Goal: Task Accomplishment & Management: Use online tool/utility

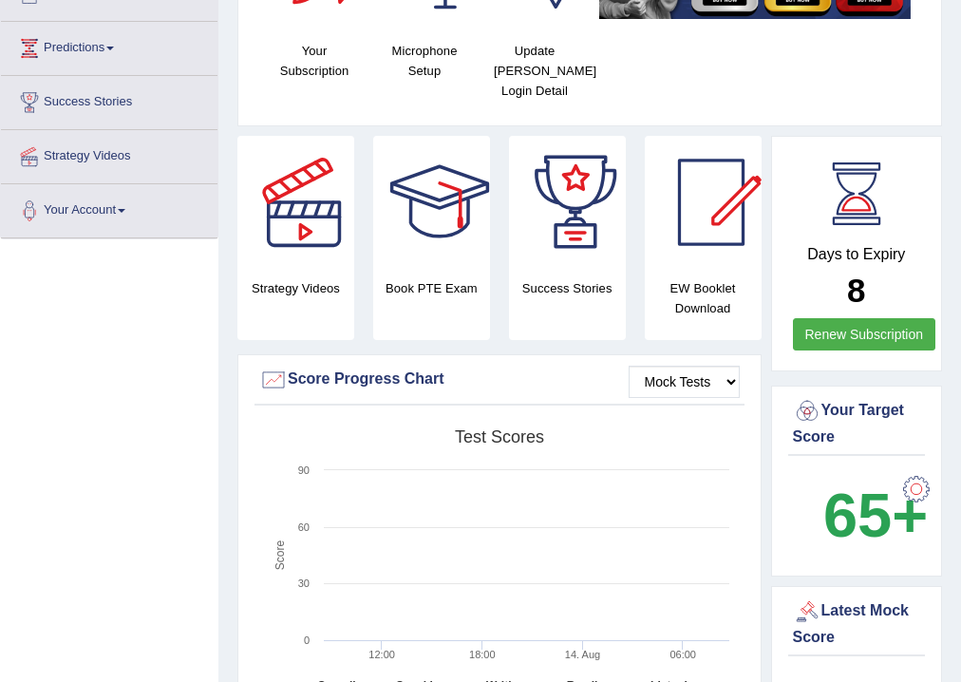
scroll to position [180, 0]
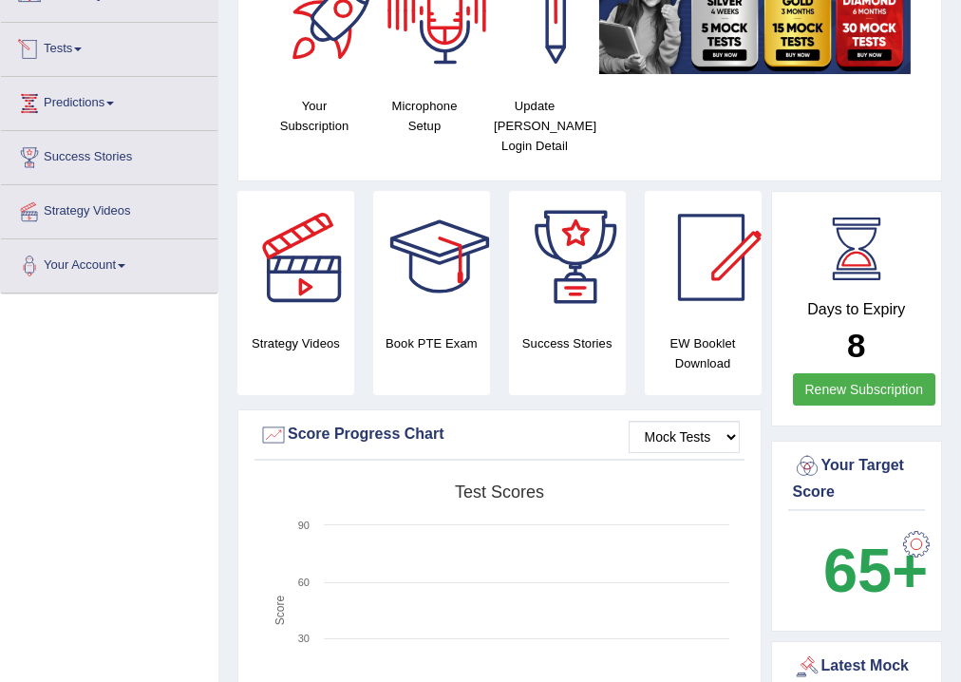
click at [72, 39] on link "Tests" at bounding box center [109, 46] width 217 height 47
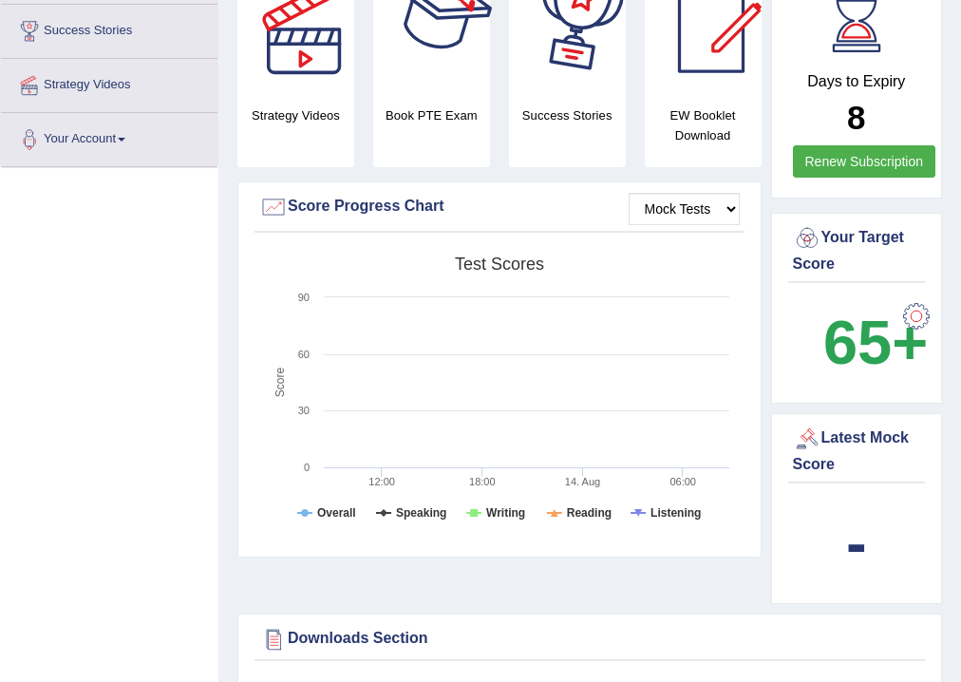
scroll to position [483, 0]
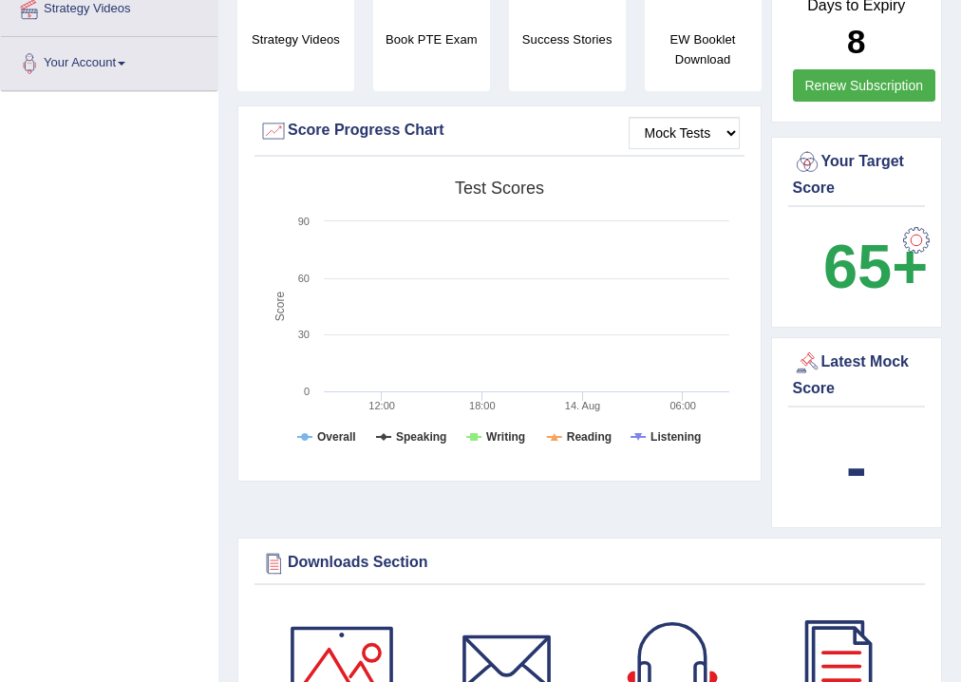
click at [805, 357] on div at bounding box center [807, 363] width 28 height 28
click at [843, 357] on div "Latest Mock Score" at bounding box center [857, 374] width 128 height 51
click at [826, 382] on div "Latest Mock Score" at bounding box center [857, 374] width 128 height 51
click at [920, 243] on div at bounding box center [917, 240] width 38 height 38
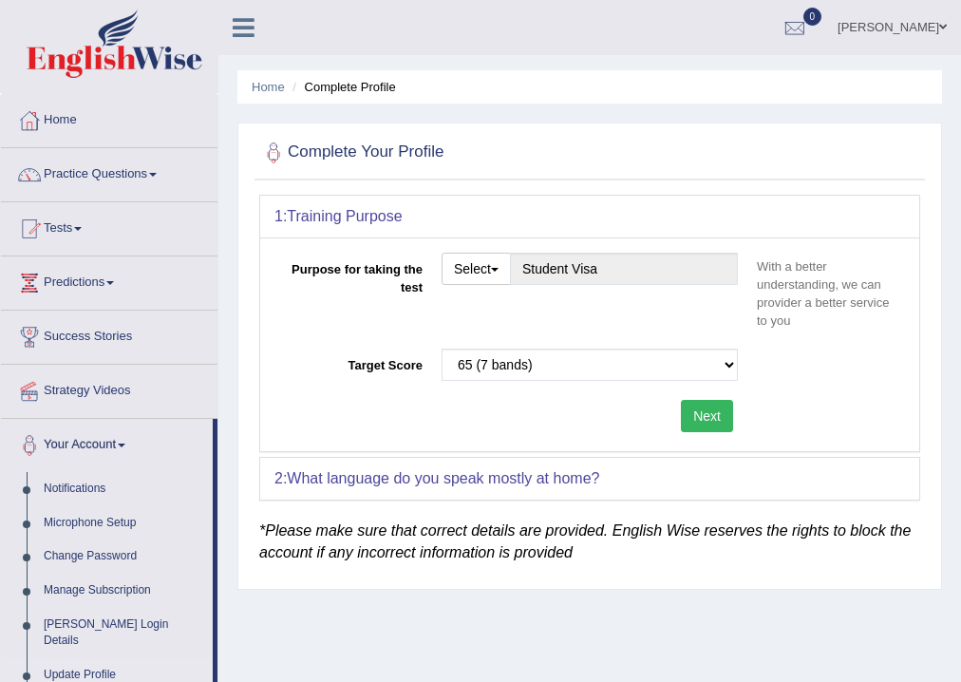
click at [82, 229] on span at bounding box center [78, 229] width 8 height 4
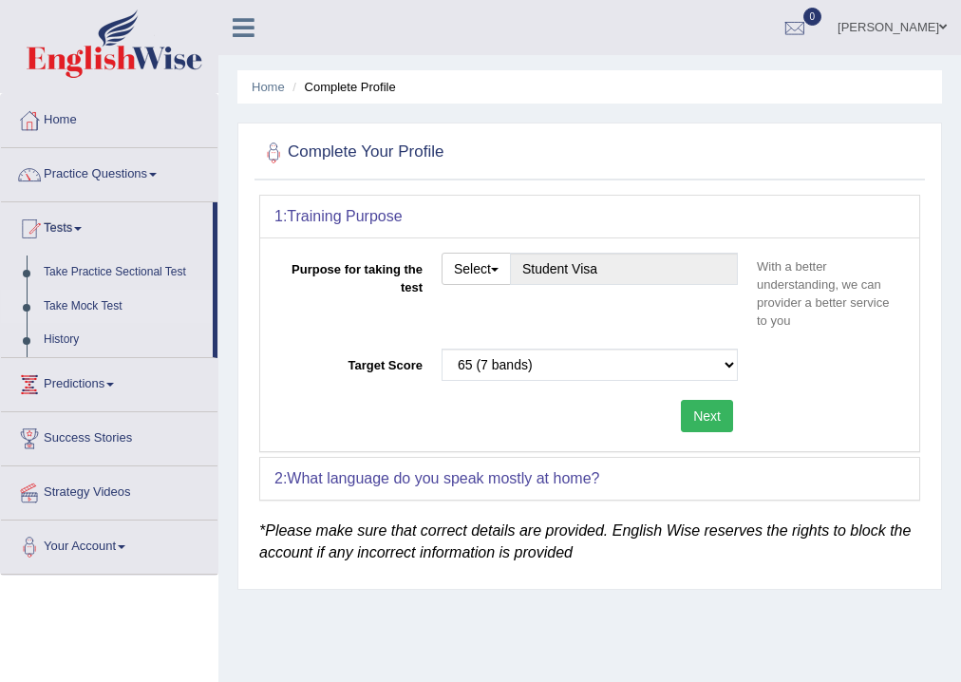
click at [87, 302] on link "Take Mock Test" at bounding box center [124, 307] width 178 height 34
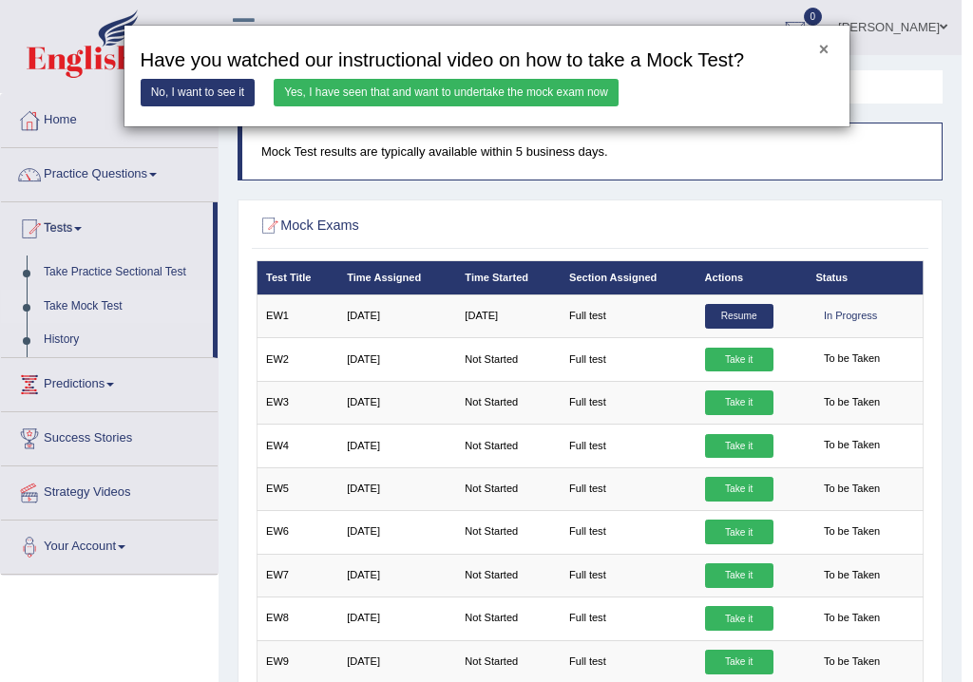
click at [824, 49] on button "×" at bounding box center [823, 50] width 9 height 17
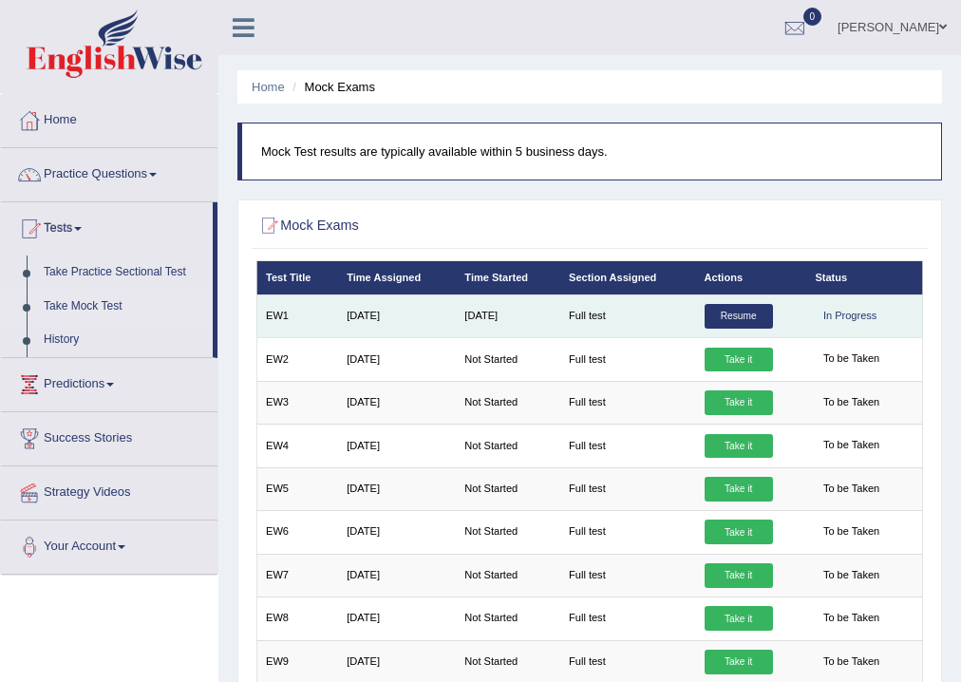
drag, startPoint x: 855, startPoint y: 316, endPoint x: 793, endPoint y: 309, distance: 62.2
click at [855, 315] on div "In Progress" at bounding box center [850, 316] width 70 height 25
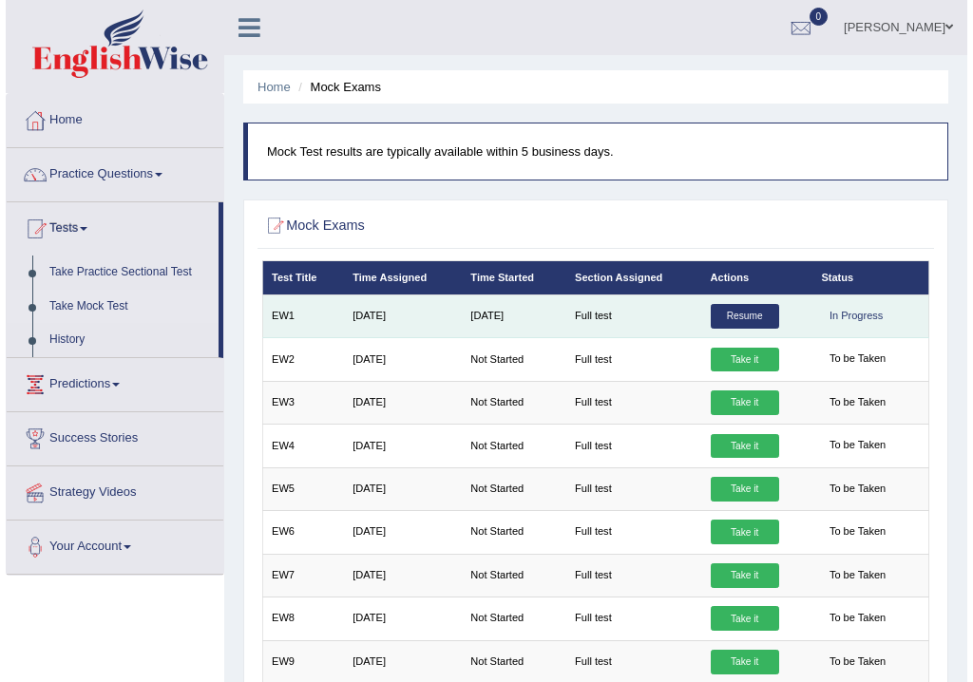
scroll to position [76, 0]
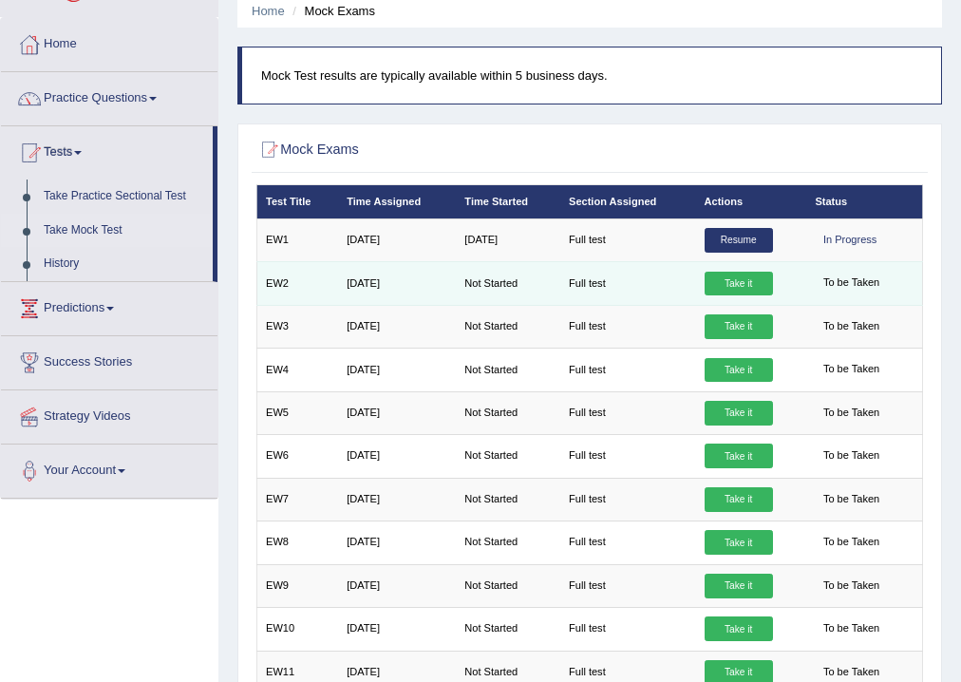
click at [741, 279] on link "Take it" at bounding box center [739, 284] width 68 height 25
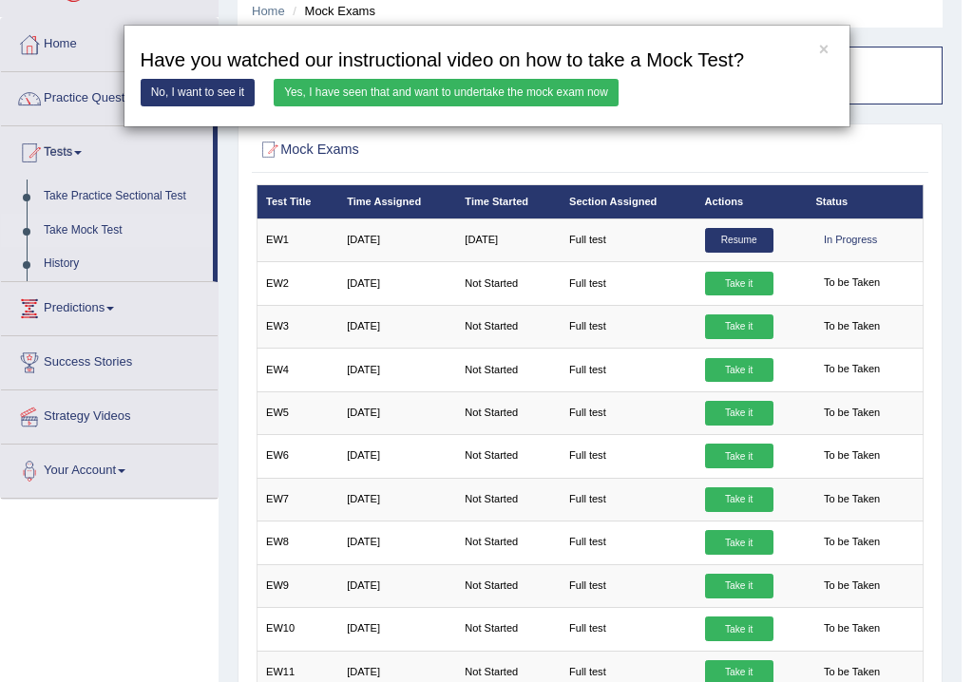
click at [445, 91] on link "Yes, I have seen that and want to undertake the mock exam now" at bounding box center [446, 93] width 345 height 28
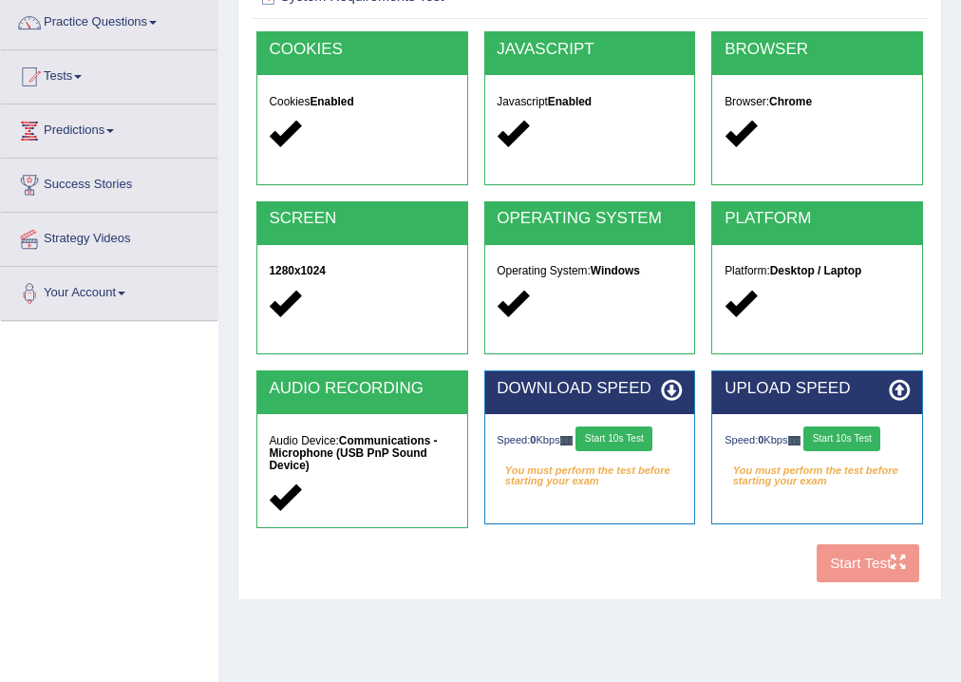
click at [617, 435] on button "Start 10s Test" at bounding box center [614, 438] width 77 height 25
drag, startPoint x: 637, startPoint y: 432, endPoint x: 646, endPoint y: 445, distance: 15.0
click at [638, 431] on button "Start 10s Test" at bounding box center [632, 438] width 77 height 25
click at [650, 436] on button "Start 10s Test" at bounding box center [632, 438] width 77 height 25
click at [833, 441] on button "Start 10s Test" at bounding box center [842, 438] width 77 height 25
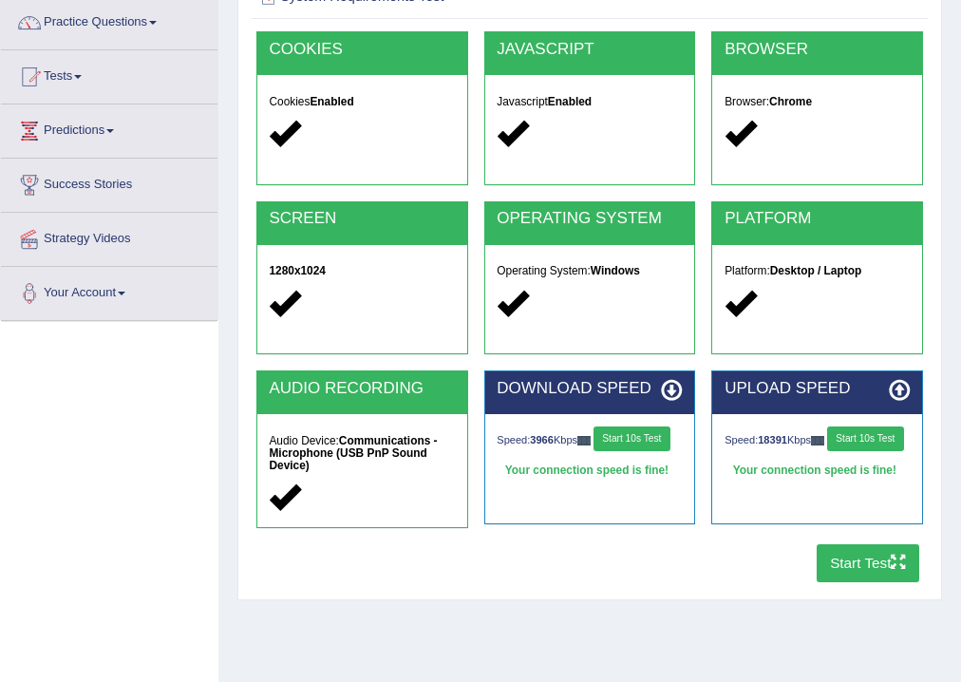
click at [832, 568] on button "Start Test" at bounding box center [869, 562] width 104 height 37
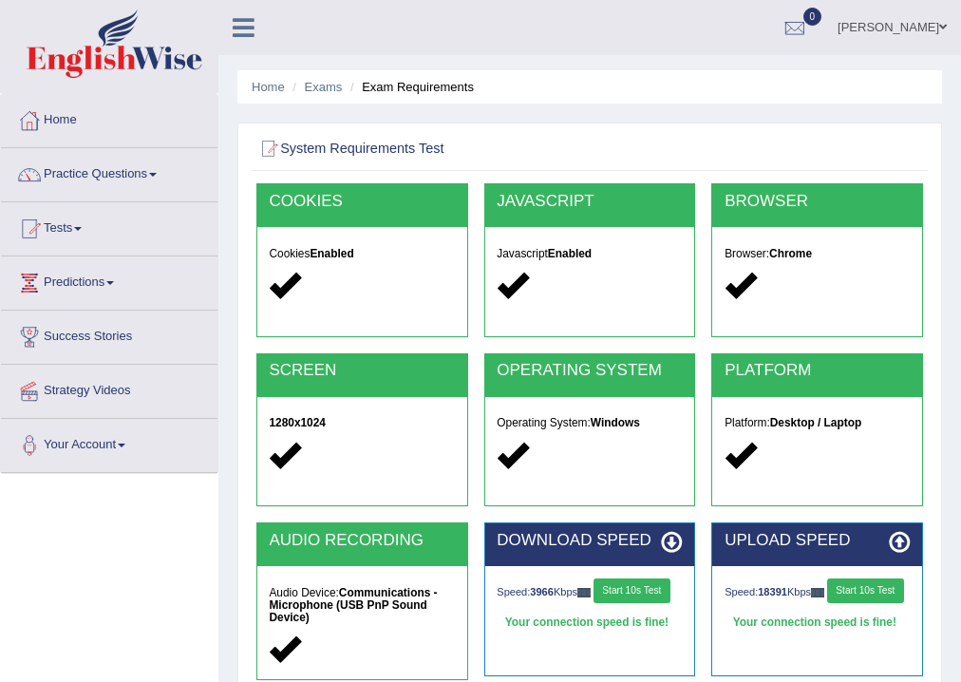
click at [923, 27] on link "Julian Arevalo" at bounding box center [893, 24] width 138 height 49
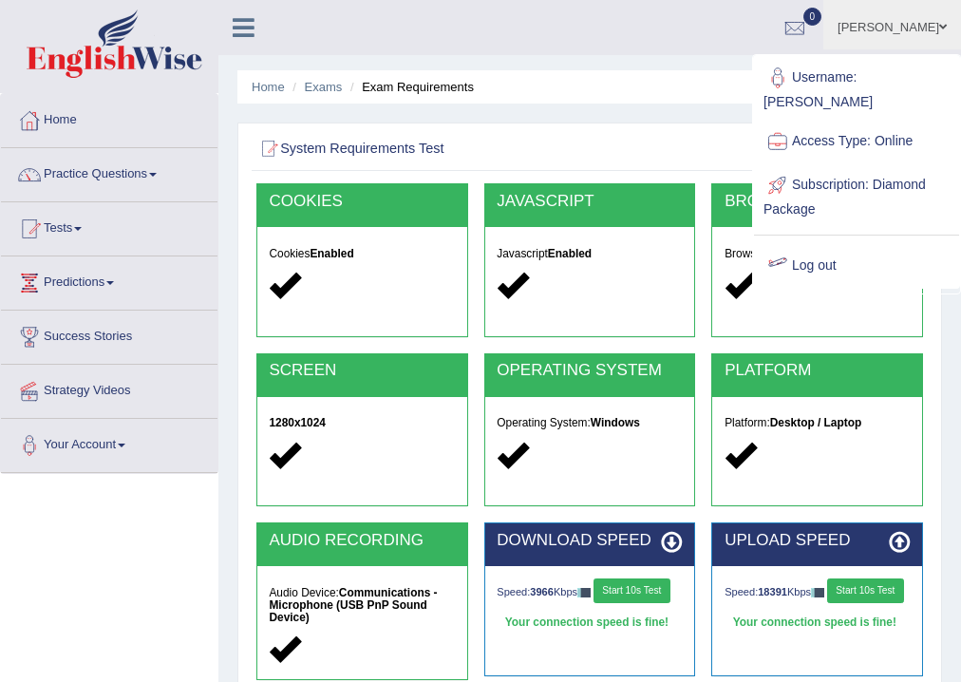
click at [832, 244] on link "Log out" at bounding box center [856, 266] width 205 height 44
